Goal: Information Seeking & Learning: Learn about a topic

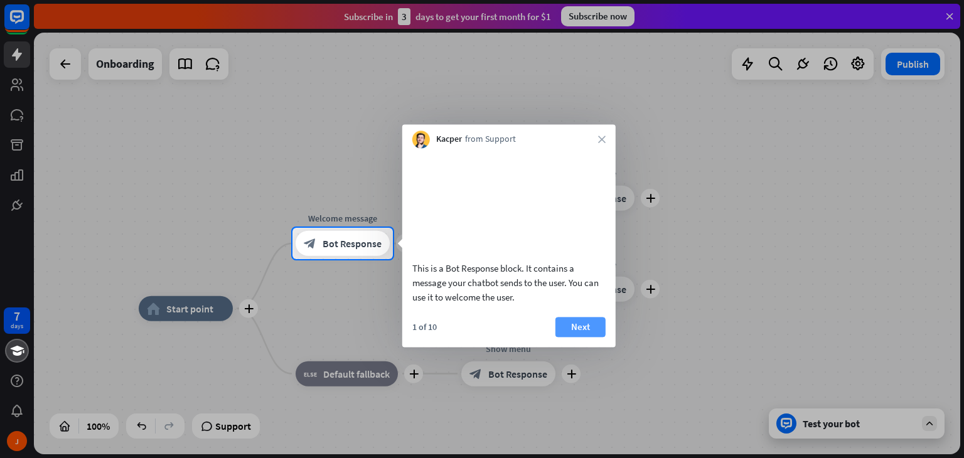
click at [582, 337] on button "Next" at bounding box center [580, 327] width 50 height 20
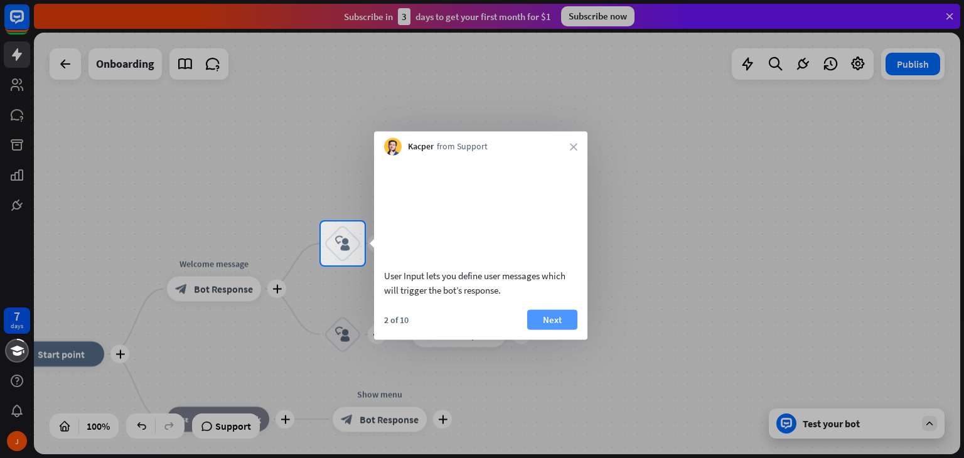
click at [544, 329] on button "Next" at bounding box center [552, 319] width 50 height 20
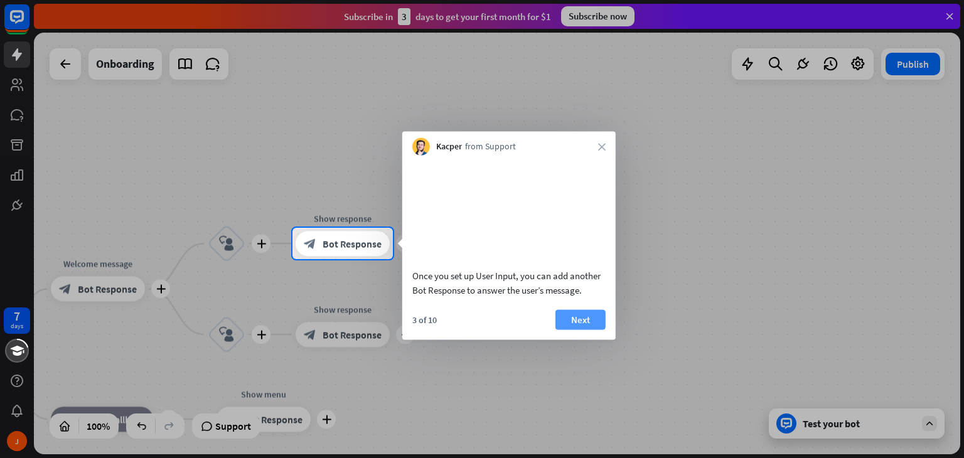
click at [585, 329] on button "Next" at bounding box center [580, 319] width 50 height 20
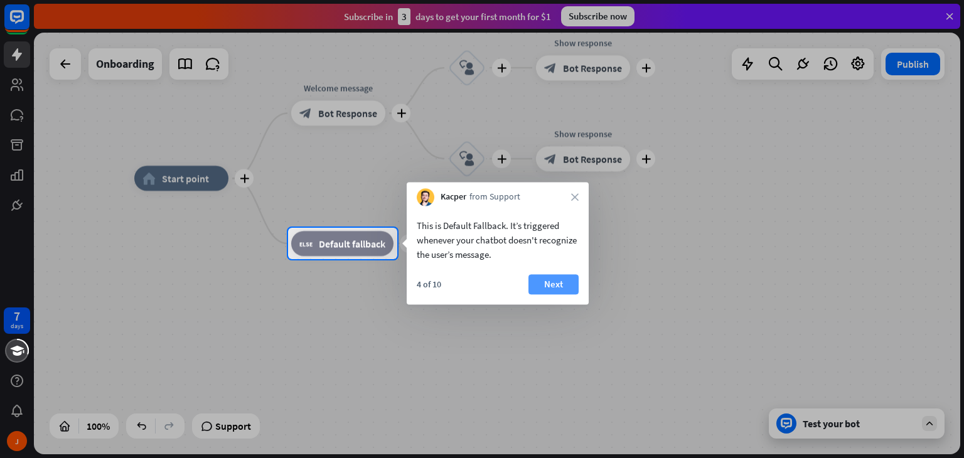
click at [556, 290] on button "Next" at bounding box center [553, 284] width 50 height 20
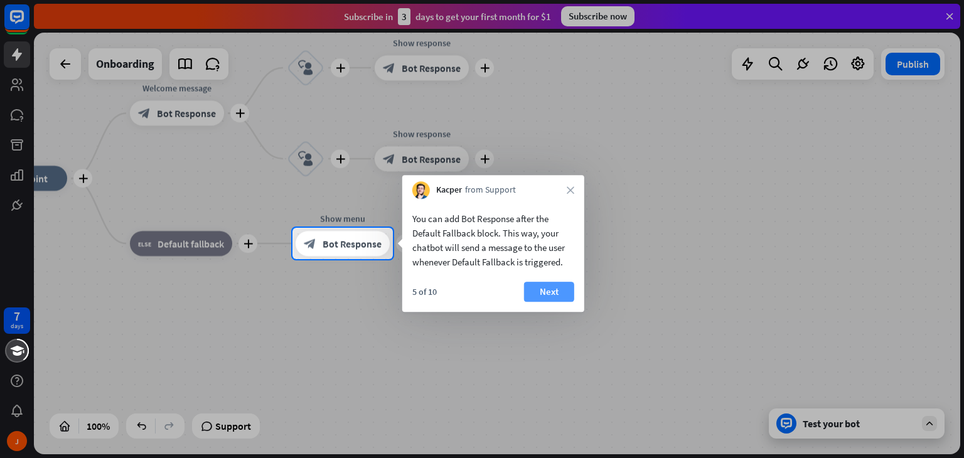
click at [556, 291] on button "Next" at bounding box center [549, 292] width 50 height 20
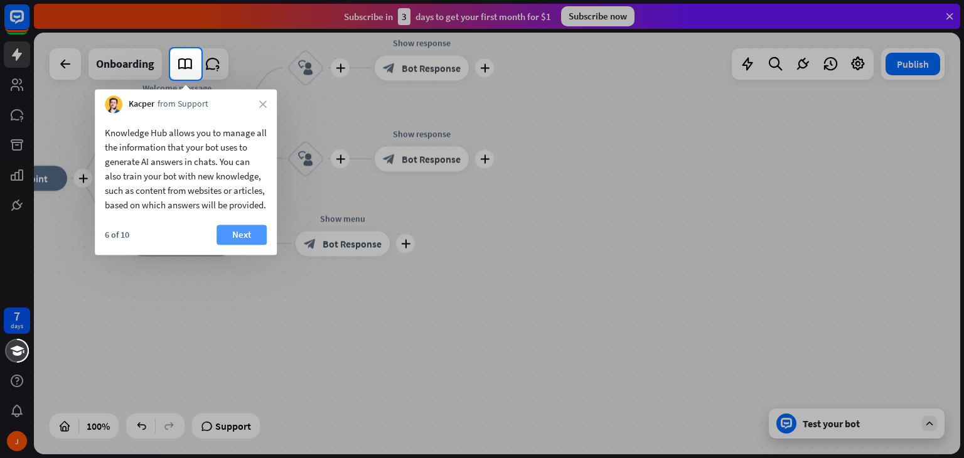
click at [252, 245] on button "Next" at bounding box center [241, 235] width 50 height 20
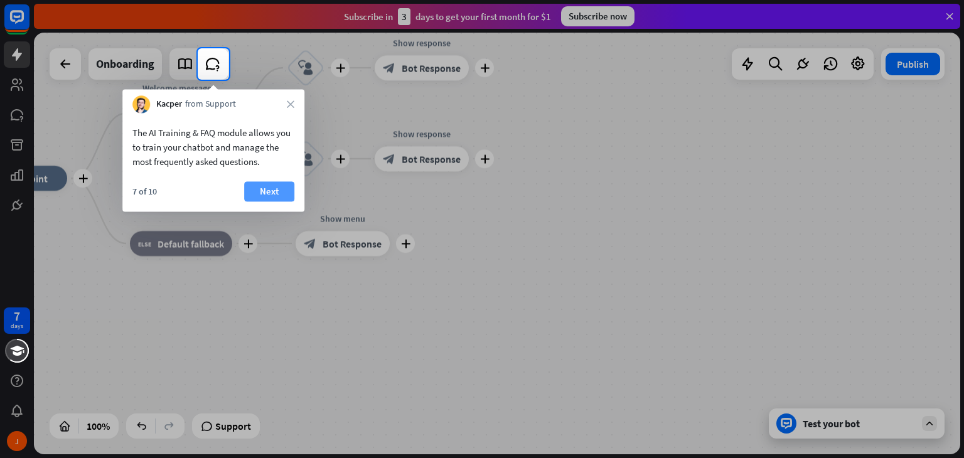
click at [257, 190] on button "Next" at bounding box center [269, 191] width 50 height 20
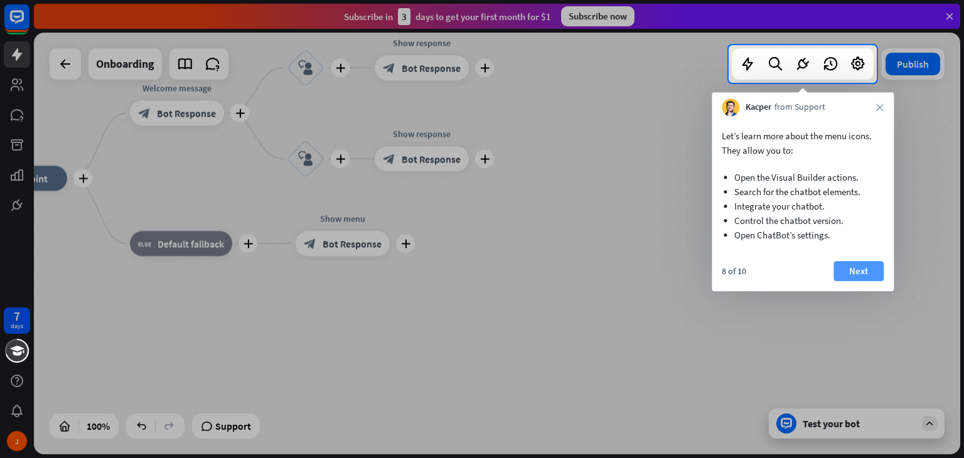
click at [843, 271] on button "Next" at bounding box center [858, 271] width 50 height 20
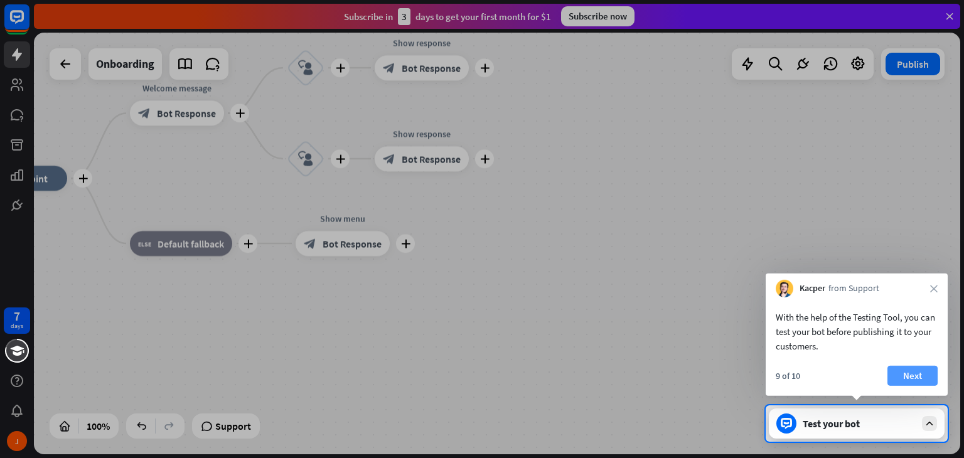
click at [898, 377] on button "Next" at bounding box center [912, 376] width 50 height 20
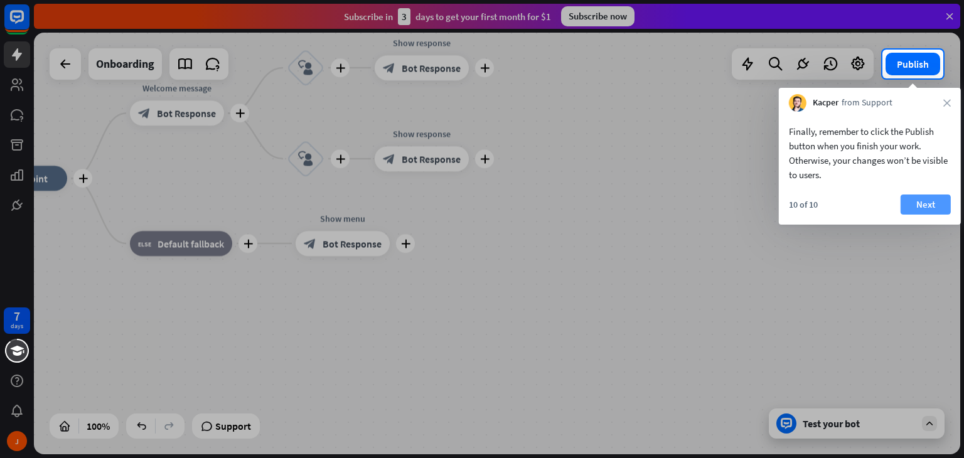
click at [924, 204] on button "Next" at bounding box center [925, 204] width 50 height 20
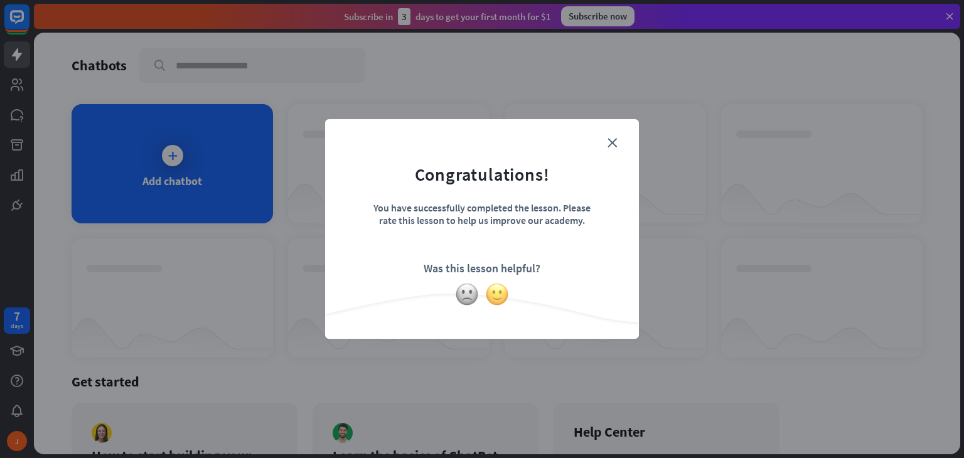
click at [496, 294] on img at bounding box center [497, 294] width 24 height 24
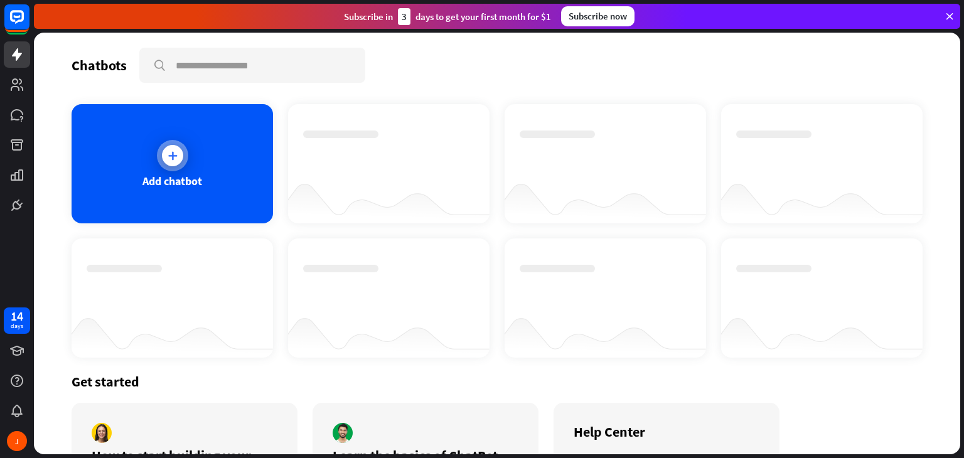
click at [222, 159] on div "Add chatbot" at bounding box center [172, 163] width 201 height 119
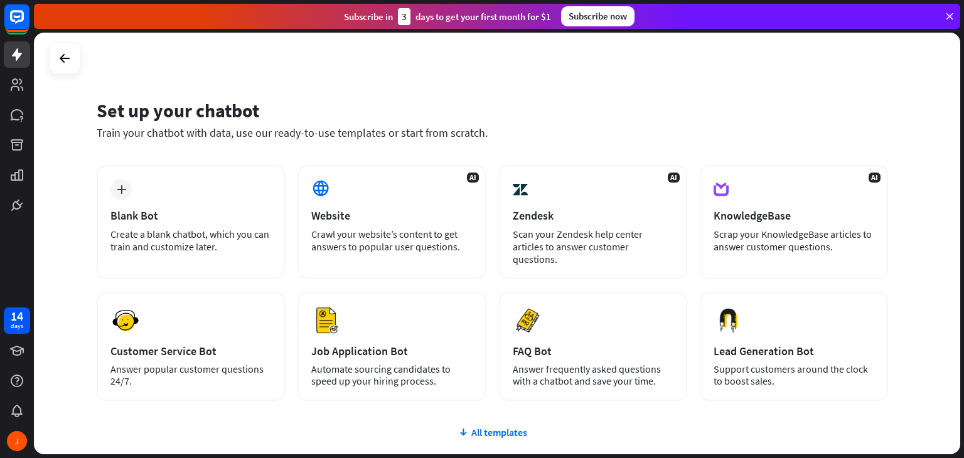
click at [891, 111] on div "Set up your chatbot Train your chatbot with data, use our ready-to-use template…" at bounding box center [497, 244] width 926 height 422
click at [891, 110] on div "Set up your chatbot Train your chatbot with data, use our ready-to-use template…" at bounding box center [497, 244] width 926 height 422
click at [948, 11] on icon at bounding box center [948, 16] width 11 height 11
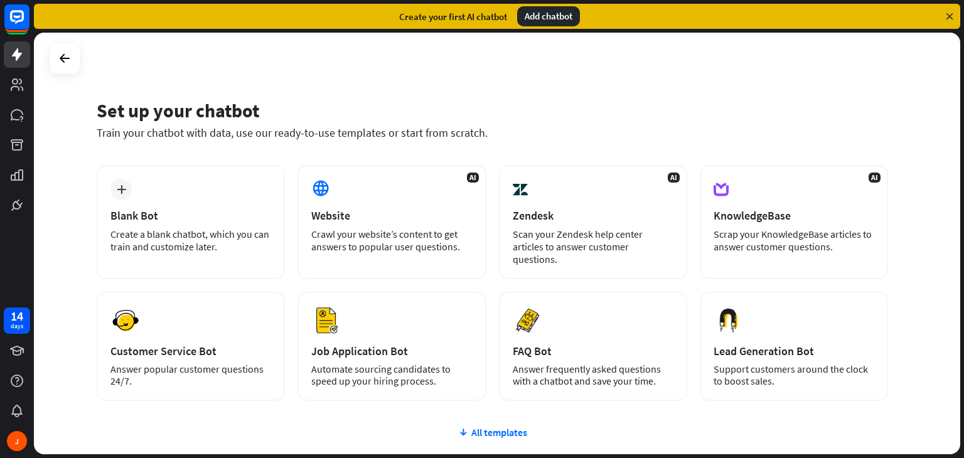
click at [950, 14] on icon at bounding box center [948, 16] width 11 height 11
